Goal: Information Seeking & Learning: Check status

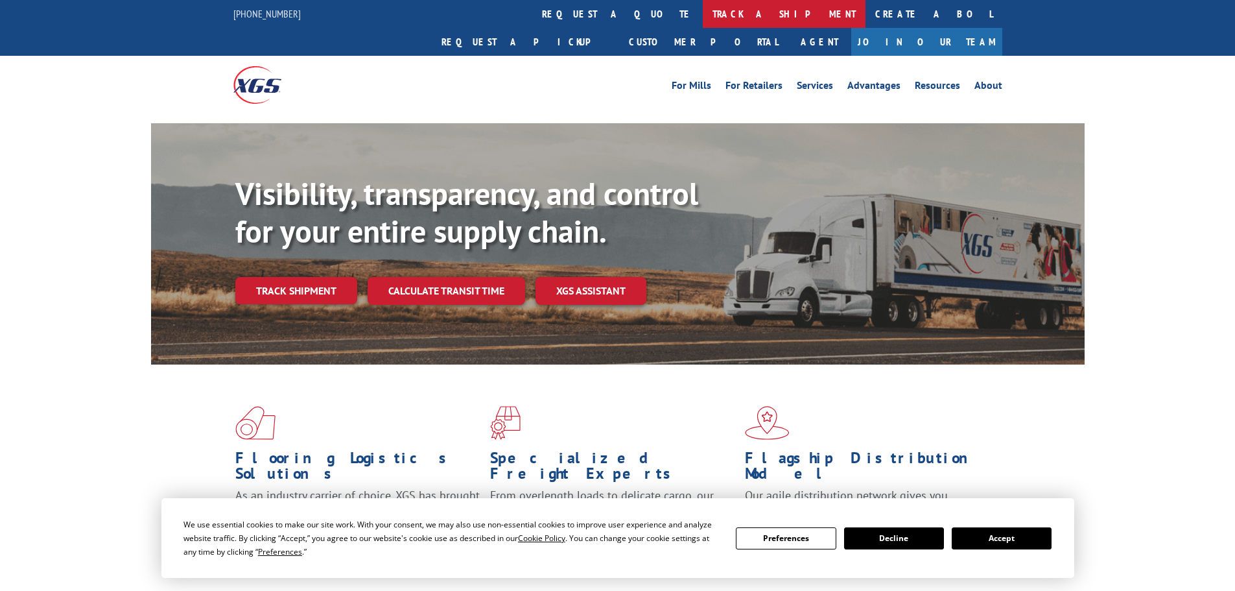
click at [703, 10] on link "track a shipment" at bounding box center [784, 14] width 163 height 28
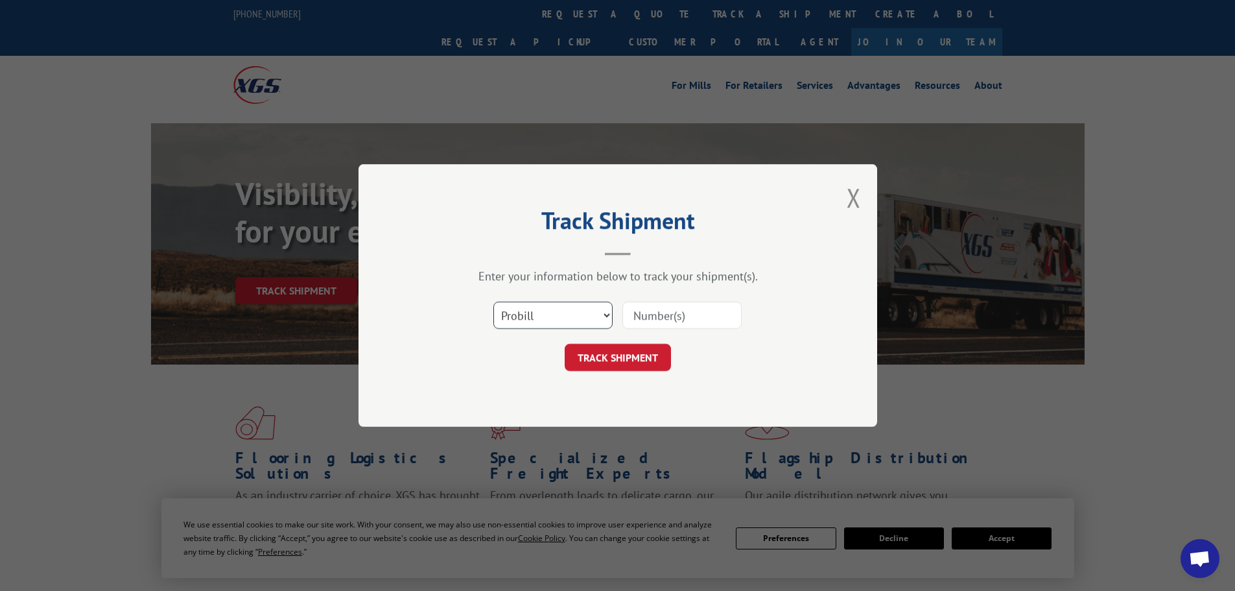
drag, startPoint x: 599, startPoint y: 317, endPoint x: 595, endPoint y: 327, distance: 11.1
click at [599, 317] on select "Select category... Probill BOL PO" at bounding box center [552, 314] width 119 height 27
select select "bol"
click at [493, 301] on select "Select category... Probill BOL PO" at bounding box center [552, 314] width 119 height 27
click at [696, 318] on input at bounding box center [681, 314] width 119 height 27
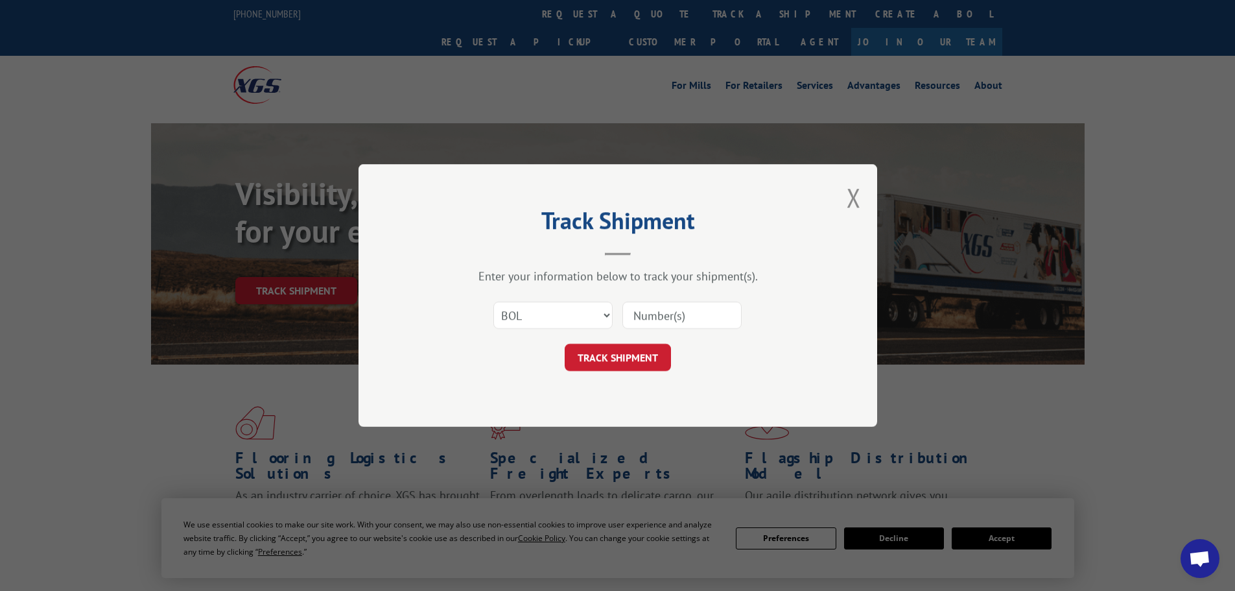
paste input "6100055310"
type input "6100055310"
click at [629, 364] on button "TRACK SHIPMENT" at bounding box center [618, 357] width 106 height 27
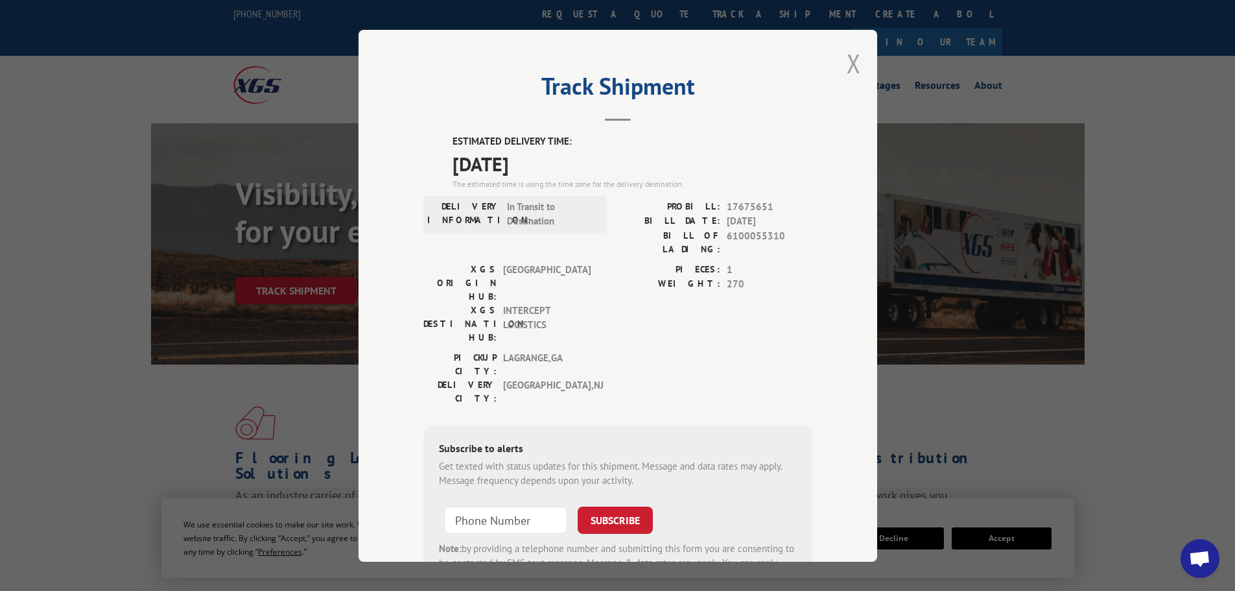
click at [849, 64] on button "Close modal" at bounding box center [854, 63] width 14 height 34
